Goal: Browse casually

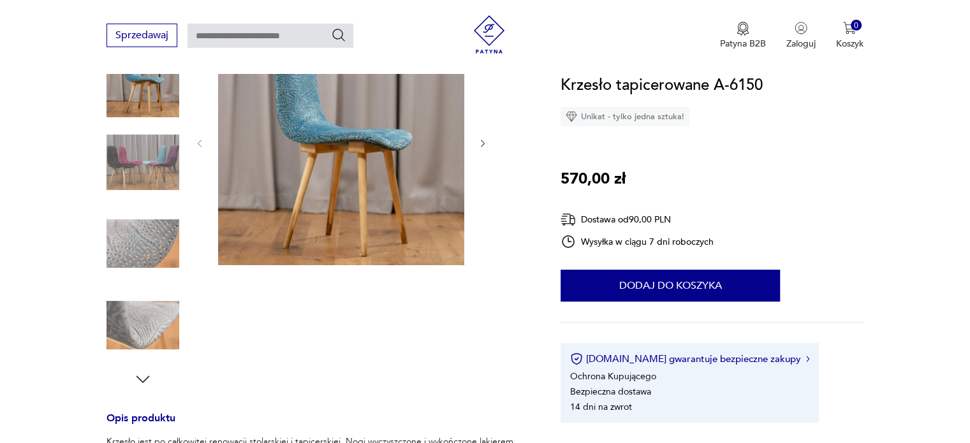
click at [348, 193] on img at bounding box center [341, 142] width 246 height 246
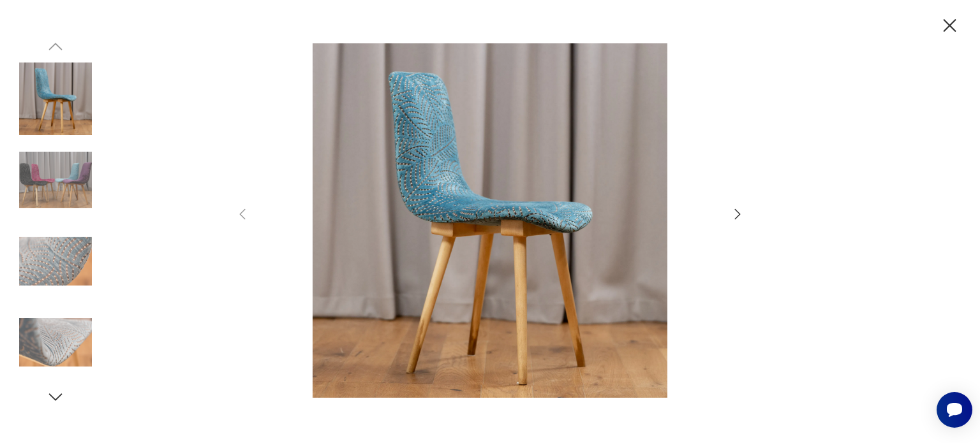
click at [740, 216] on icon "button" at bounding box center [737, 214] width 15 height 15
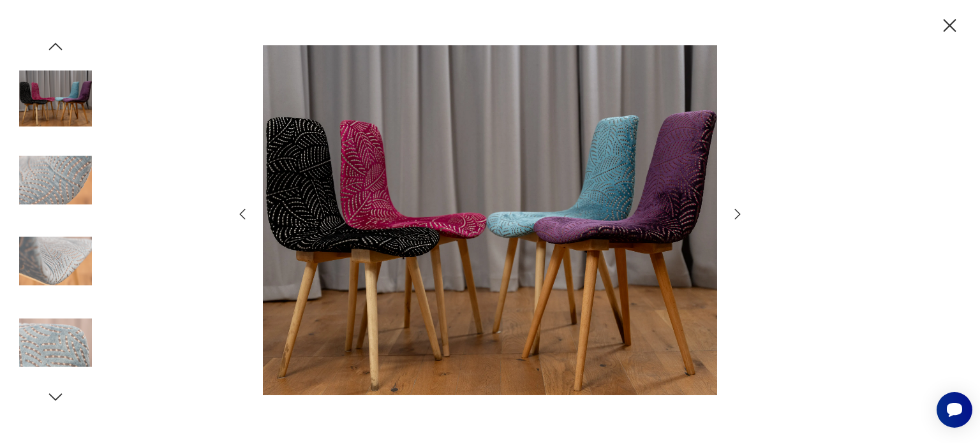
click at [740, 216] on icon "button" at bounding box center [737, 214] width 15 height 15
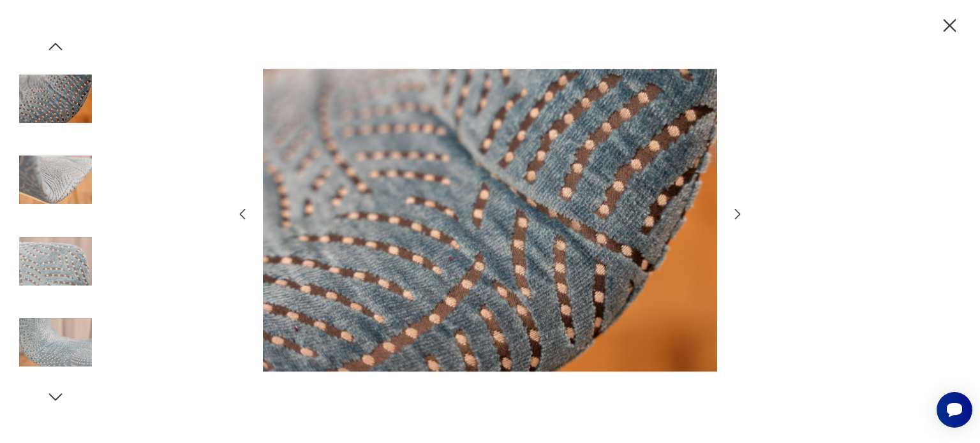
click at [740, 216] on icon "button" at bounding box center [737, 214] width 15 height 15
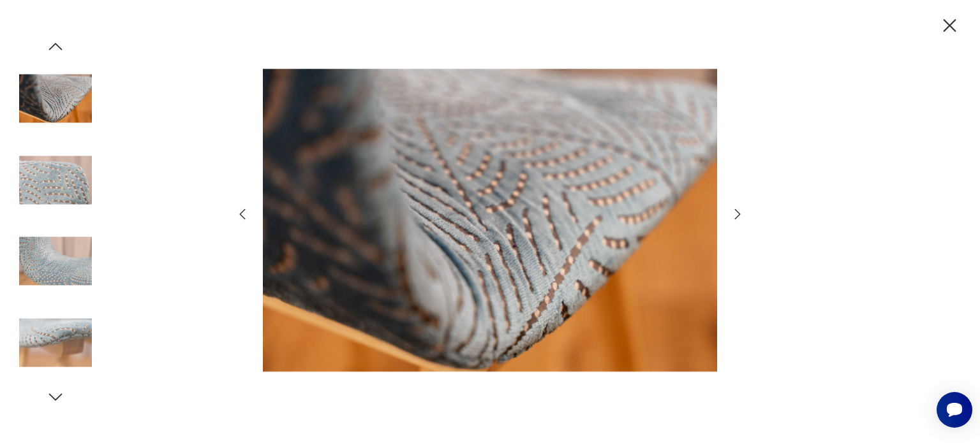
click at [740, 216] on icon "button" at bounding box center [737, 214] width 15 height 15
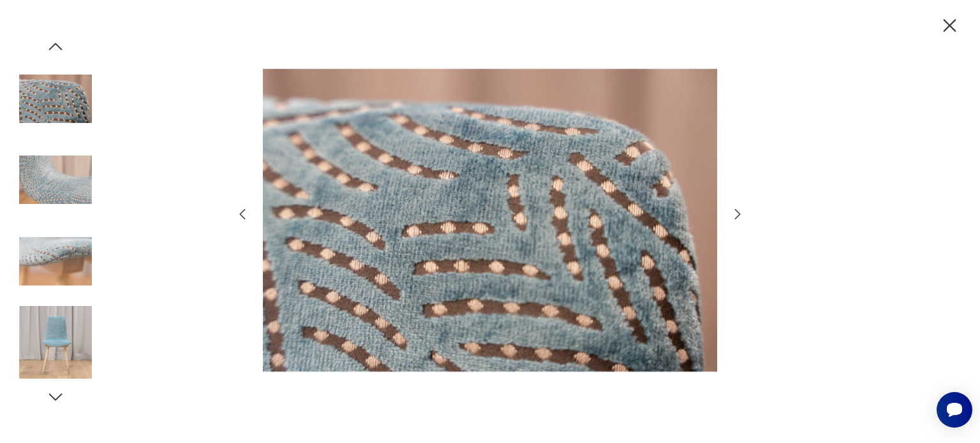
click at [740, 216] on icon "button" at bounding box center [737, 214] width 15 height 15
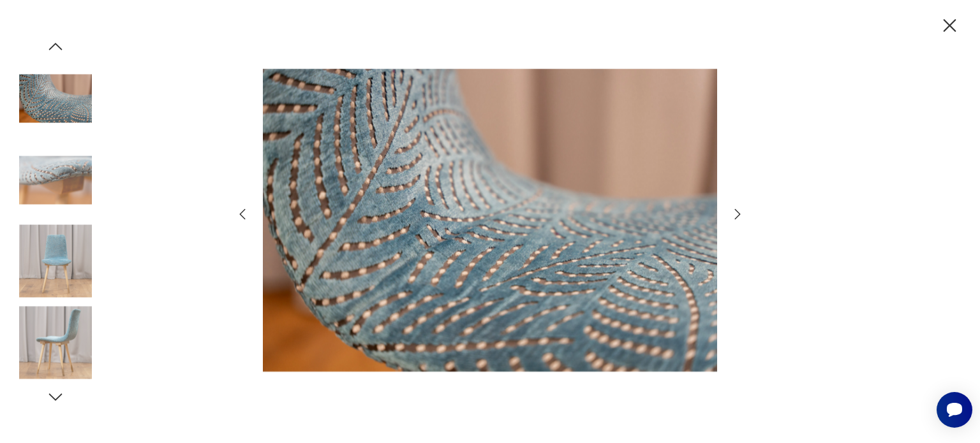
click at [740, 216] on icon "button" at bounding box center [737, 214] width 15 height 15
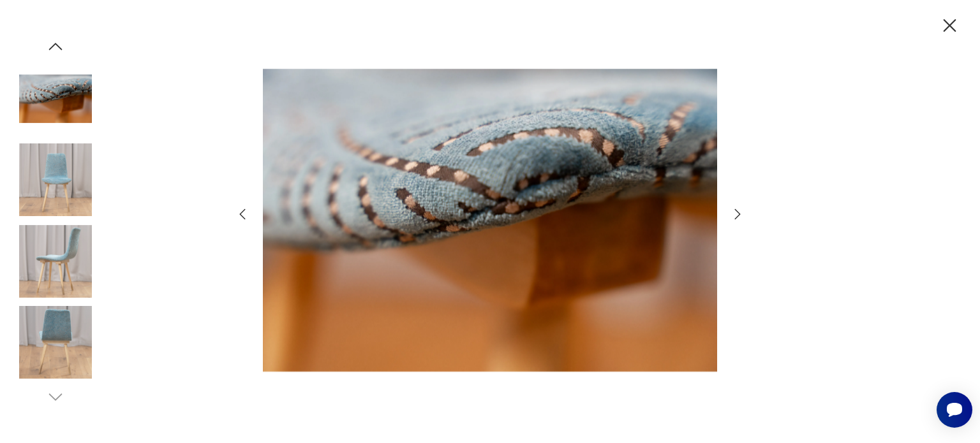
click at [740, 216] on icon "button" at bounding box center [737, 214] width 15 height 15
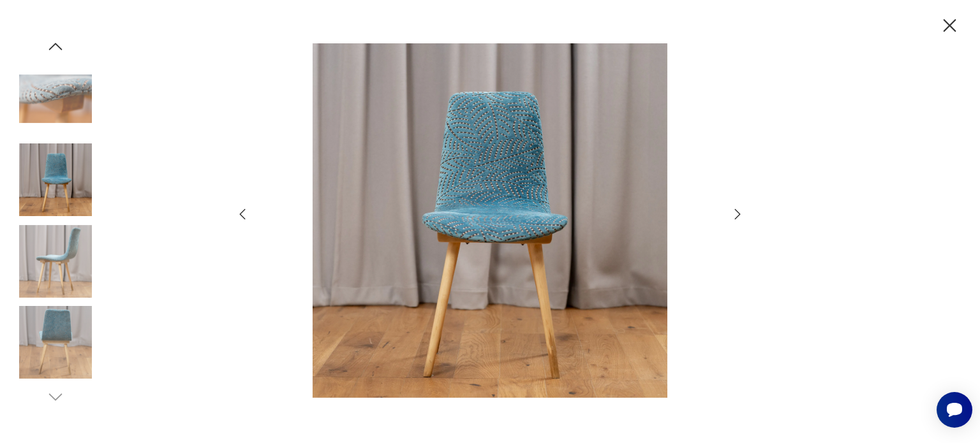
click at [740, 216] on icon "button" at bounding box center [737, 214] width 15 height 15
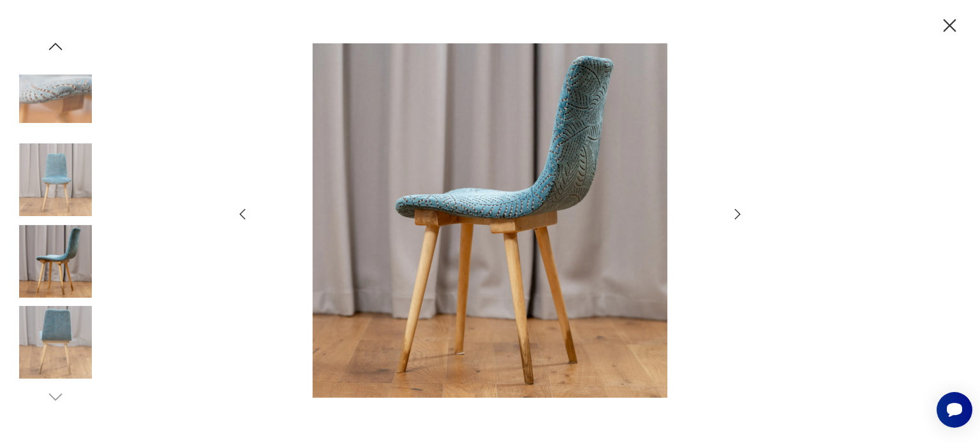
click at [740, 216] on icon "button" at bounding box center [737, 214] width 15 height 15
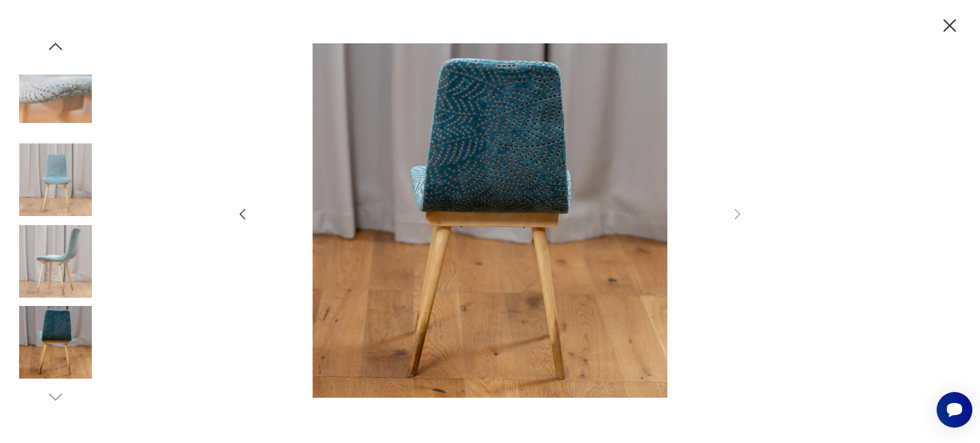
click at [249, 214] on icon "button" at bounding box center [242, 214] width 15 height 15
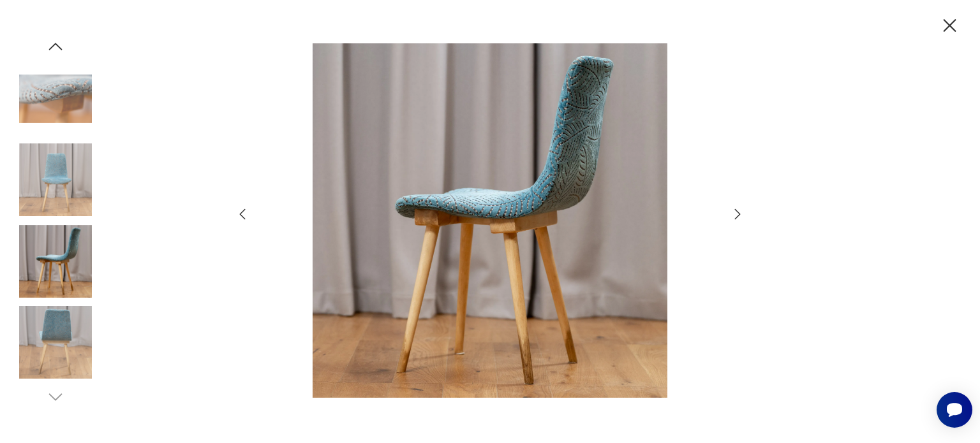
click at [249, 214] on icon "button" at bounding box center [242, 214] width 15 height 15
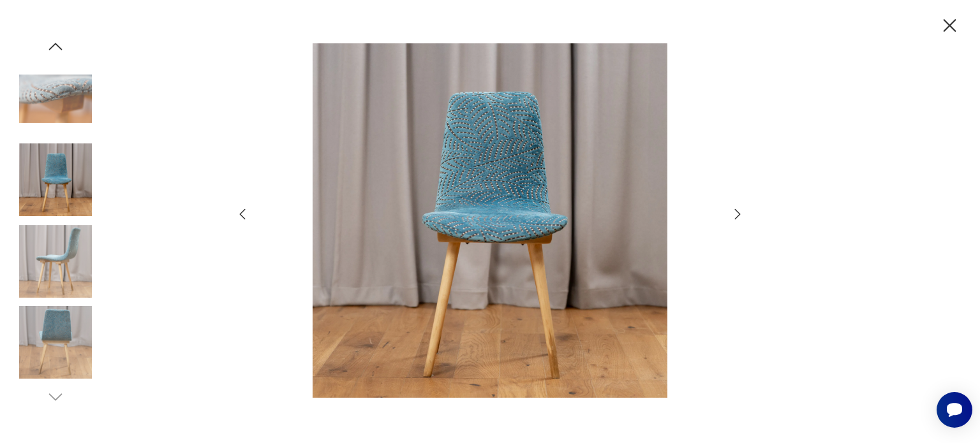
click at [249, 214] on icon "button" at bounding box center [242, 214] width 15 height 15
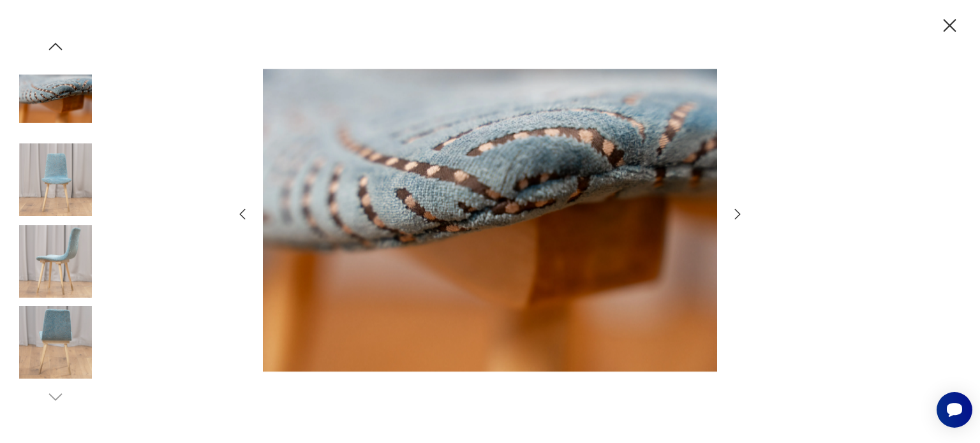
click at [249, 214] on icon "button" at bounding box center [242, 214] width 15 height 15
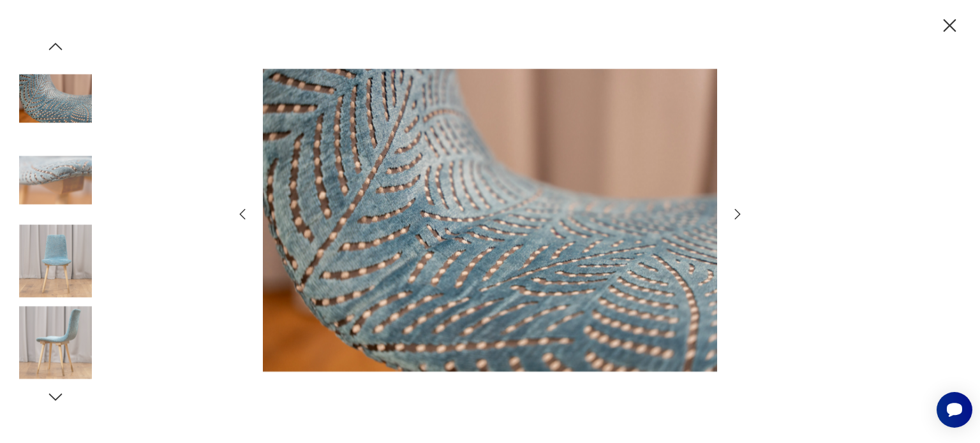
click at [249, 214] on icon "button" at bounding box center [242, 214] width 15 height 15
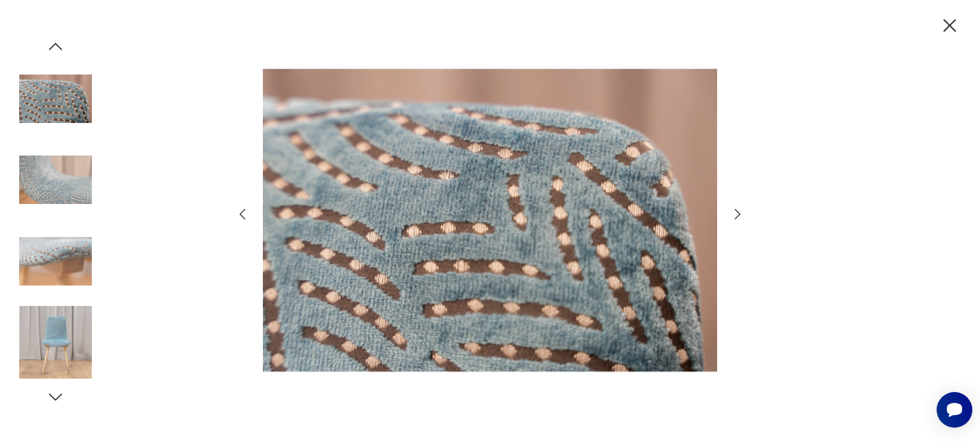
click at [249, 214] on icon "button" at bounding box center [242, 214] width 15 height 15
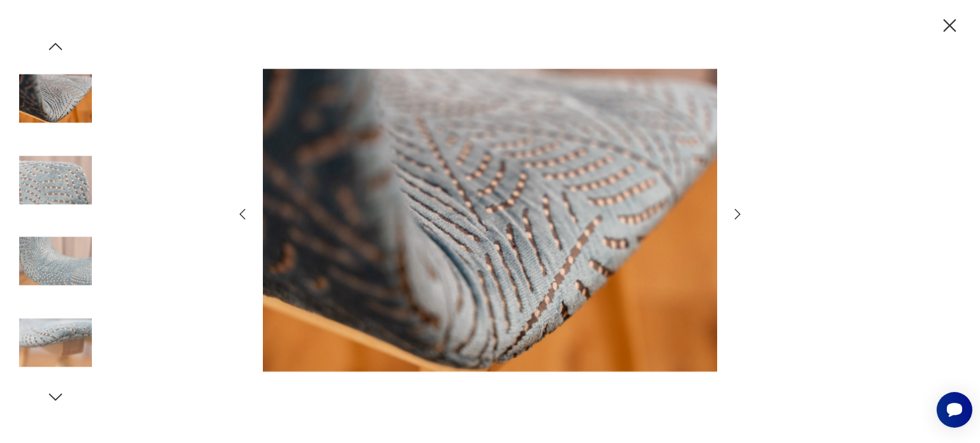
click at [249, 214] on icon "button" at bounding box center [242, 214] width 15 height 15
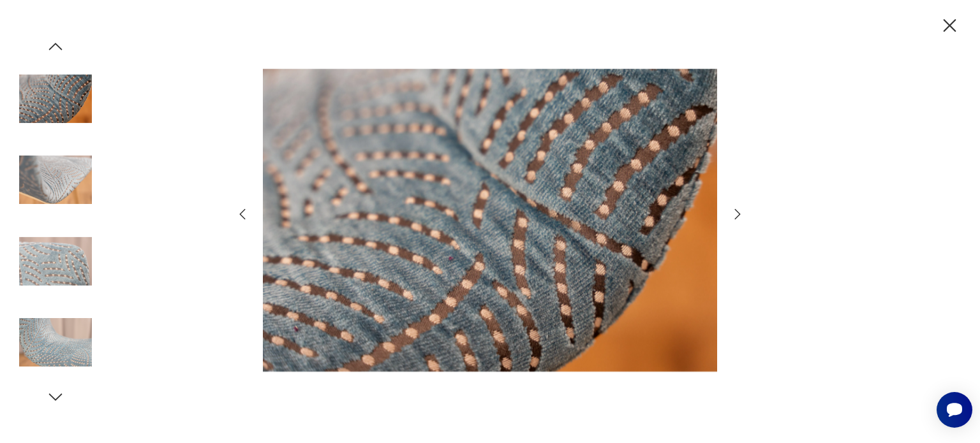
click at [249, 214] on icon "button" at bounding box center [242, 214] width 15 height 15
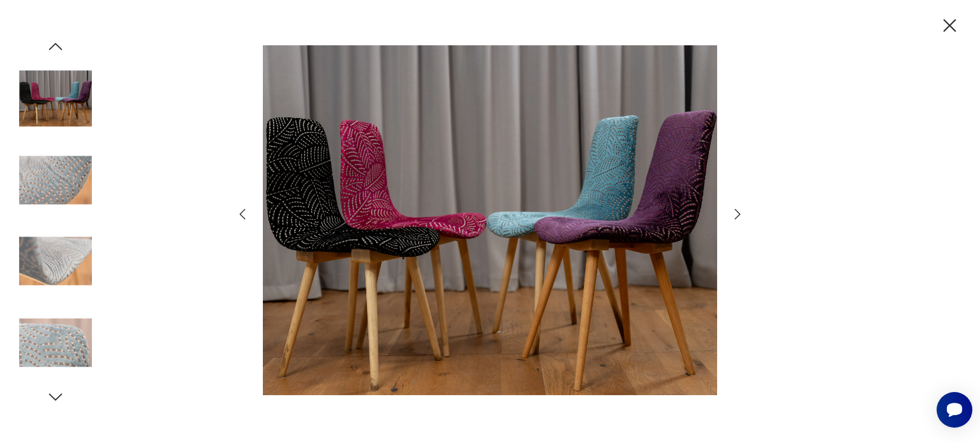
click at [249, 214] on icon "button" at bounding box center [242, 214] width 15 height 15
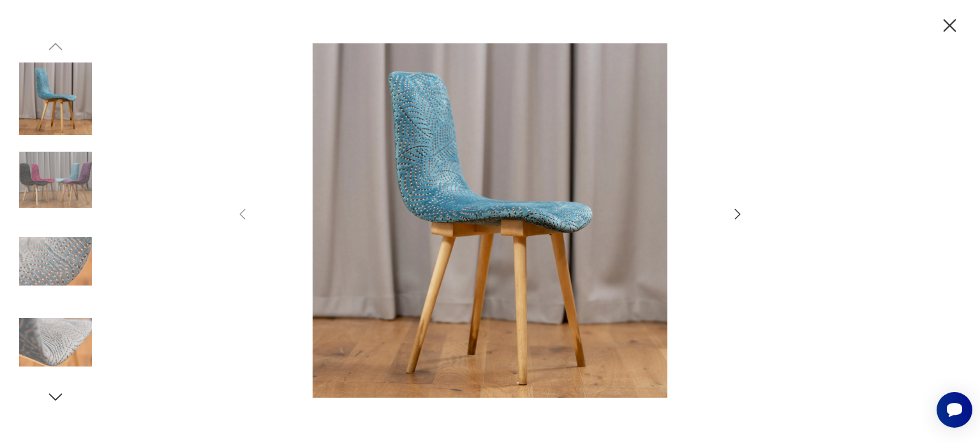
click at [946, 29] on icon "button" at bounding box center [949, 25] width 13 height 13
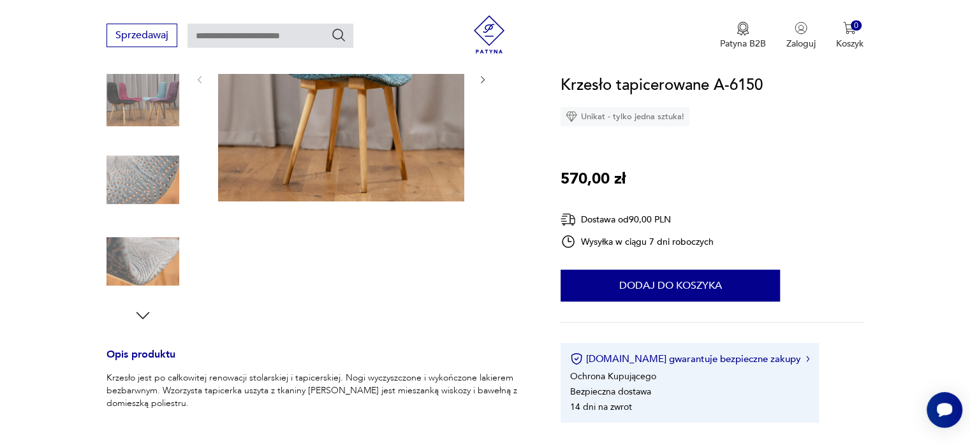
scroll to position [446, 0]
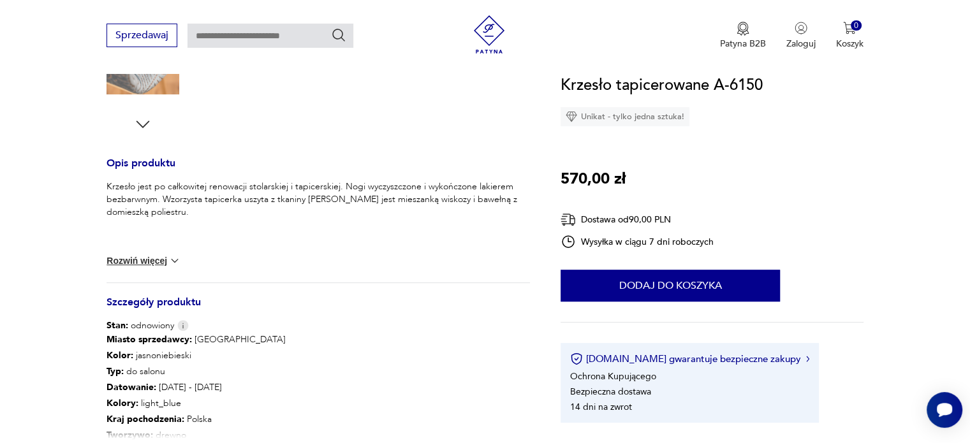
click at [171, 259] on img at bounding box center [174, 260] width 13 height 13
